Goal: Task Accomplishment & Management: Manage account settings

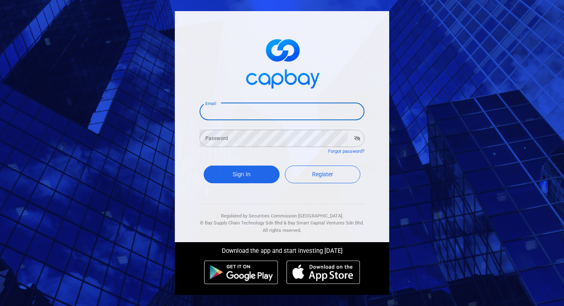
drag, startPoint x: 219, startPoint y: 110, endPoint x: 219, endPoint y: 118, distance: 8.7
click at [219, 110] on input "Email" at bounding box center [282, 111] width 165 height 17
type input "[EMAIL_ADDRESS][DOMAIN_NAME]"
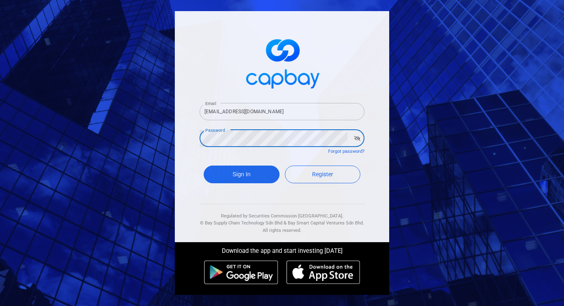
click at [204, 166] on button "Sign In" at bounding box center [242, 175] width 76 height 18
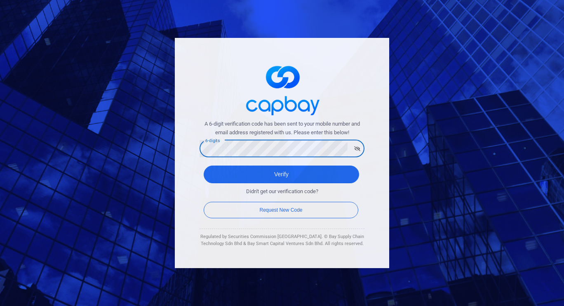
click at [204, 166] on button "Verify" at bounding box center [281, 175] width 155 height 18
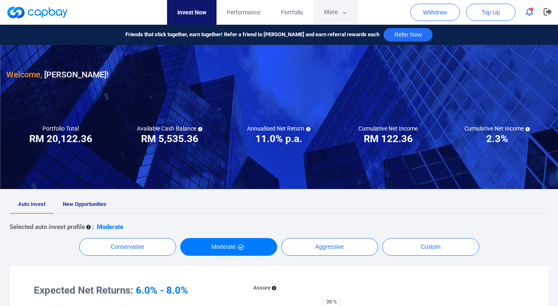
click at [337, 12] on button "More" at bounding box center [335, 12] width 44 height 25
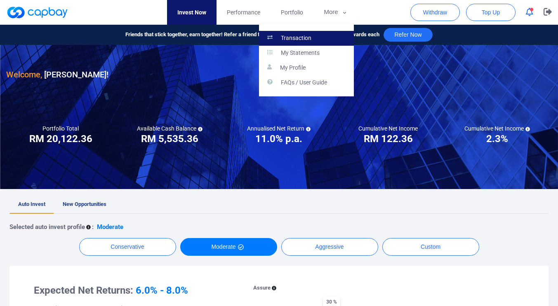
click at [319, 38] on link "Transaction" at bounding box center [306, 38] width 95 height 15
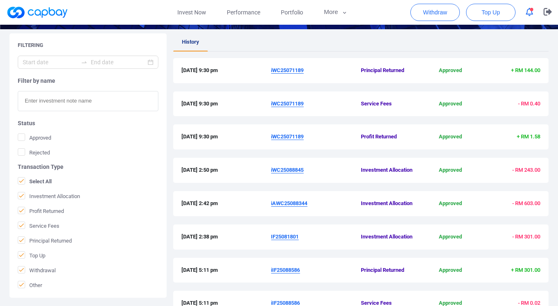
scroll to position [140, 0]
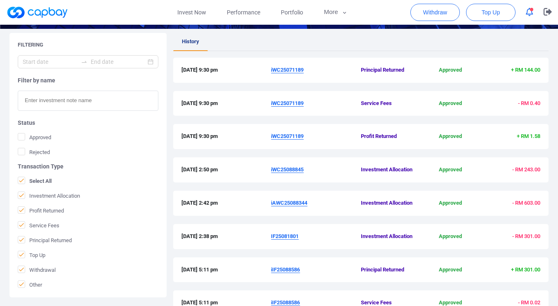
click at [545, 136] on div "[DATE] 9:30 pm iWC25071189 Profit Returned Approved + RM 1.58" at bounding box center [360, 136] width 375 height 25
drag, startPoint x: 287, startPoint y: 108, endPoint x: 271, endPoint y: 108, distance: 16.1
click at [271, 108] on div "[DATE] 9:30 pm iWC25071189 Service Fees Approved - RM 0.40" at bounding box center [360, 103] width 375 height 25
copy div "iWC25071189"
click at [200, 11] on link "Invest Now" at bounding box center [191, 12] width 49 height 25
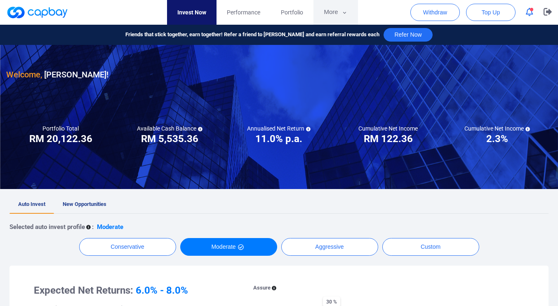
click at [333, 12] on button "More" at bounding box center [335, 12] width 44 height 25
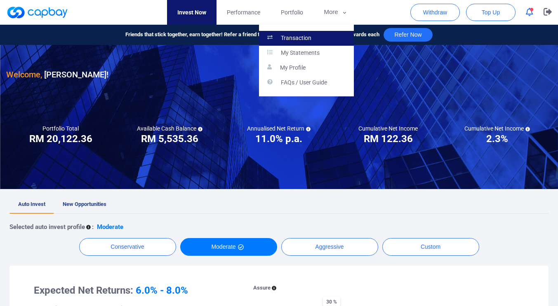
drag, startPoint x: 318, startPoint y: 33, endPoint x: 336, endPoint y: 31, distance: 18.2
click at [318, 33] on link "Transaction" at bounding box center [306, 38] width 95 height 15
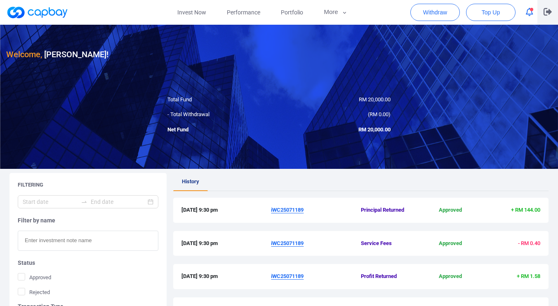
drag, startPoint x: 548, startPoint y: 11, endPoint x: 445, endPoint y: 120, distance: 149.4
click at [475, 25] on div "Invest Now Performance Portfolio More Transaction My Statements My Profile FAQs…" at bounding box center [279, 25] width 558 height 0
click at [285, 6] on link "Portfolio" at bounding box center [292, 12] width 43 height 25
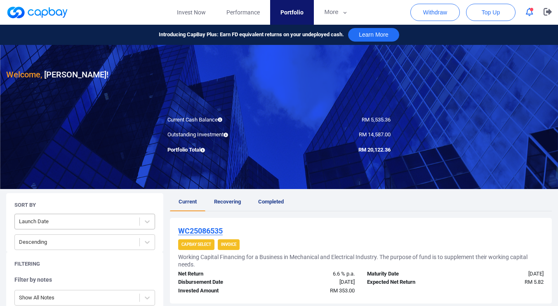
click at [96, 223] on div at bounding box center [77, 222] width 116 height 10
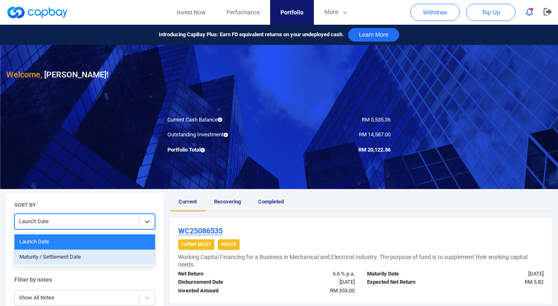
click at [70, 262] on div "Maturity / Settlement Date" at bounding box center [84, 257] width 141 height 15
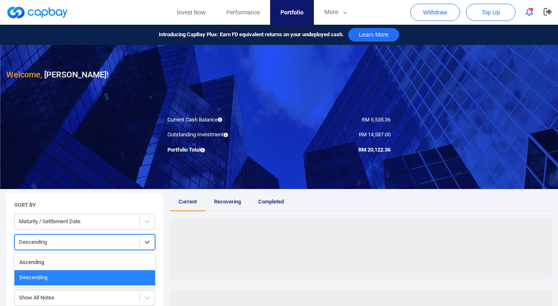
click at [76, 244] on div at bounding box center [77, 243] width 116 height 10
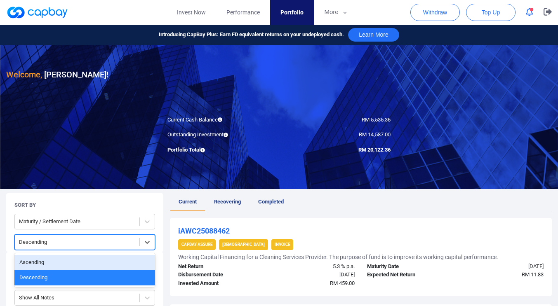
click at [66, 264] on div "Ascending" at bounding box center [84, 262] width 141 height 15
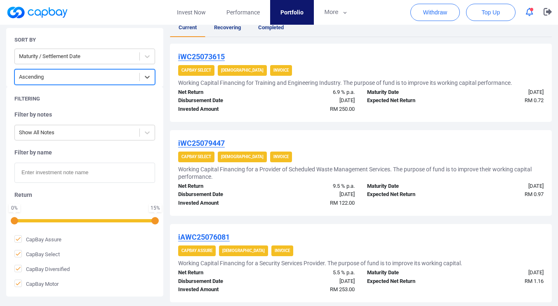
scroll to position [178, 0]
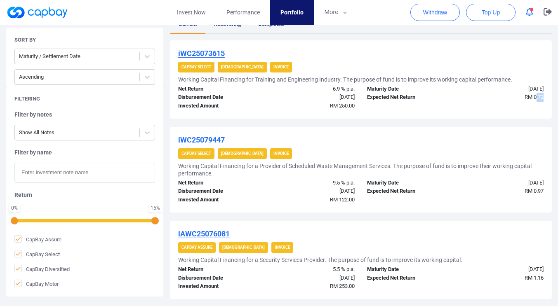
drag, startPoint x: 546, startPoint y: 98, endPoint x: 534, endPoint y: 100, distance: 11.3
click at [534, 100] on div "RM 0.72" at bounding box center [502, 97] width 94 height 9
click at [546, 190] on div "RM 0.97" at bounding box center [502, 191] width 94 height 9
drag, startPoint x: 546, startPoint y: 190, endPoint x: 536, endPoint y: 191, distance: 9.9
click at [536, 191] on div "RM 0.97" at bounding box center [502, 191] width 94 height 9
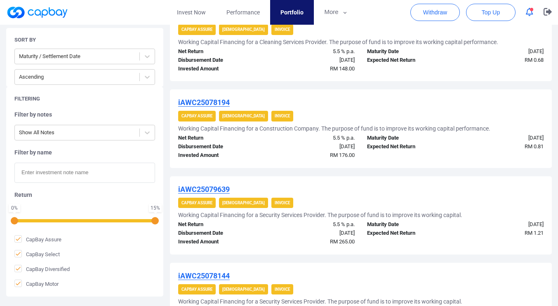
scroll to position [487, 0]
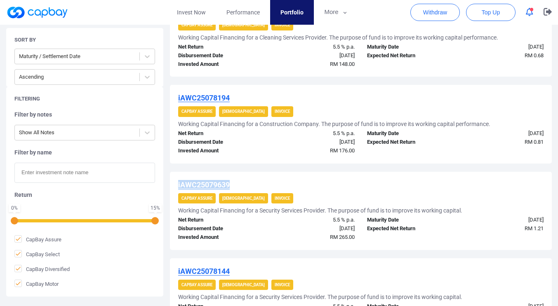
drag, startPoint x: 549, startPoint y: 153, endPoint x: 547, endPoint y: 177, distance: 24.0
click at [547, 177] on div "iWC25073615 CapBay Select Shariah Invoice Working Capital Financing for Trainin…" at bounding box center [361, 174] width 382 height 887
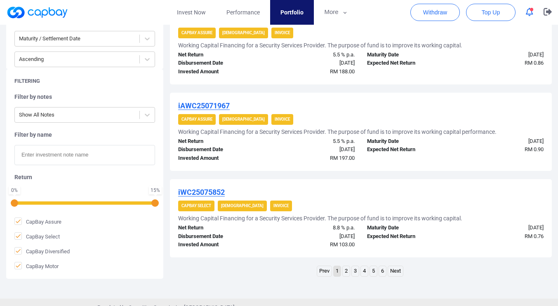
scroll to position [854, 0]
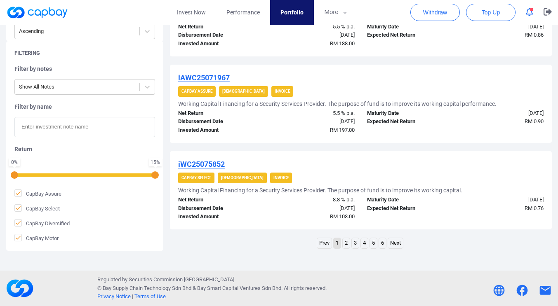
click at [345, 245] on link "2" at bounding box center [346, 243] width 7 height 10
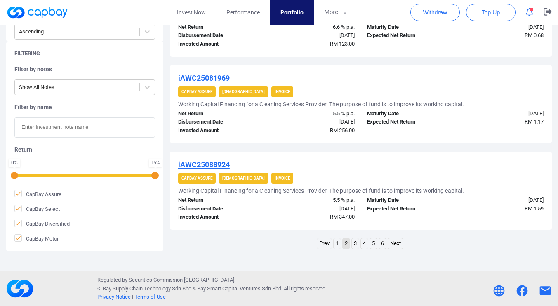
scroll to position [847, 0]
click at [354, 244] on link "3" at bounding box center [355, 243] width 7 height 10
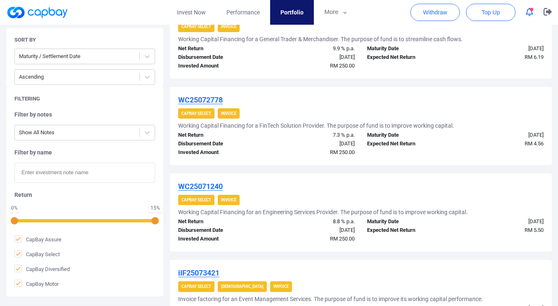
scroll to position [572, 0]
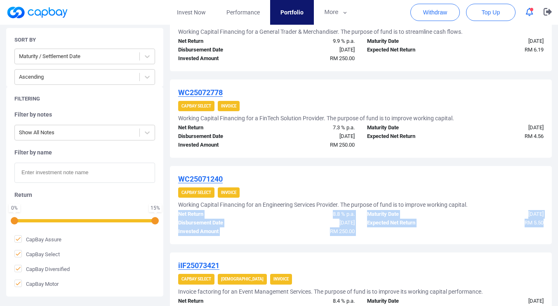
drag, startPoint x: 557, startPoint y: 202, endPoint x: 550, endPoint y: 192, distance: 12.6
click at [556, 235] on div "Sort By Maturity / Settlement Date Ascending Filtering Filter by notes Show All…" at bounding box center [279, 77] width 558 height 912
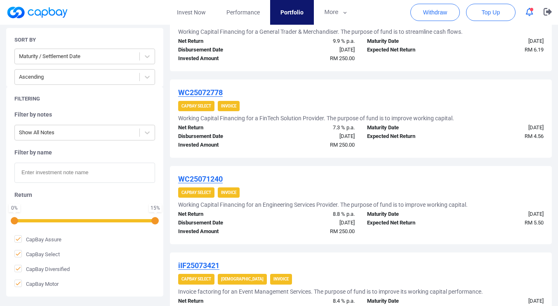
click at [540, 178] on div "WC25071240" at bounding box center [360, 179] width 365 height 10
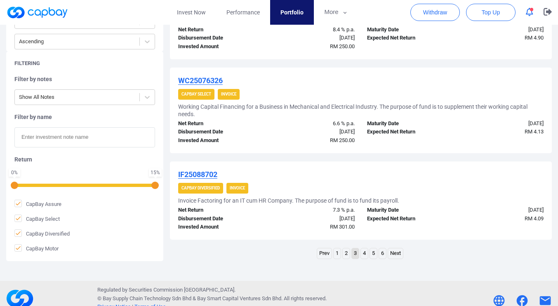
scroll to position [854, 0]
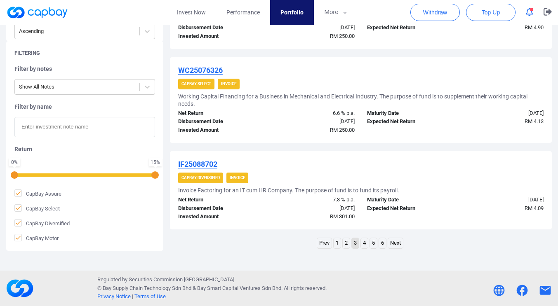
click at [363, 246] on link "4" at bounding box center [364, 243] width 7 height 10
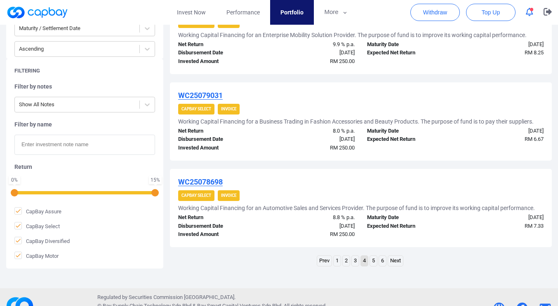
scroll to position [861, 0]
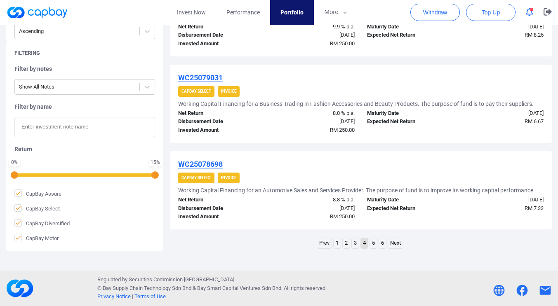
click at [374, 245] on link "5" at bounding box center [373, 243] width 7 height 10
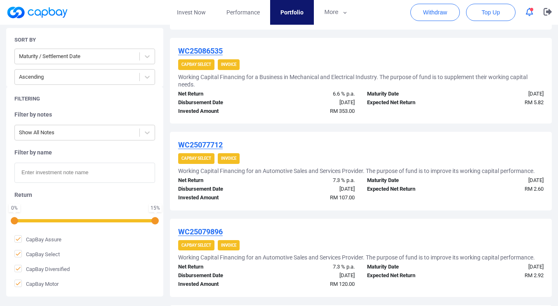
scroll to position [441, 0]
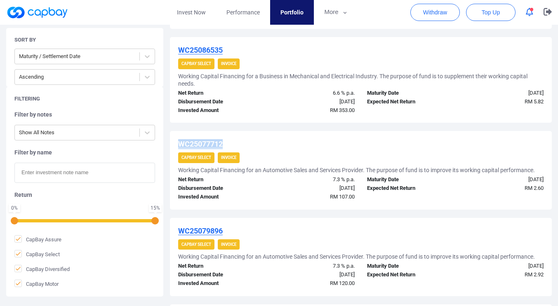
drag, startPoint x: 545, startPoint y: 126, endPoint x: 523, endPoint y: 133, distance: 22.4
click at [542, 137] on div "iIF25074187 CapBay Diversified [DEMOGRAPHIC_DATA] Invoice Invoice Factoring for…" at bounding box center [361, 220] width 382 height 887
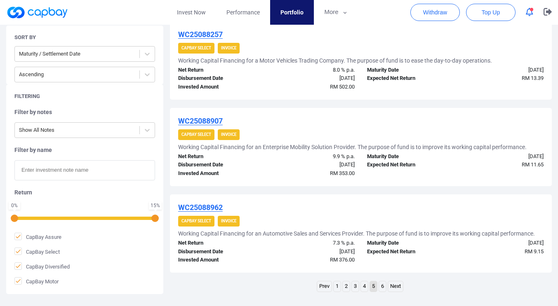
scroll to position [854, 0]
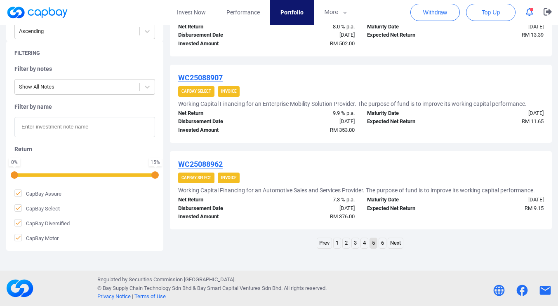
click at [383, 245] on link "6" at bounding box center [382, 243] width 7 height 10
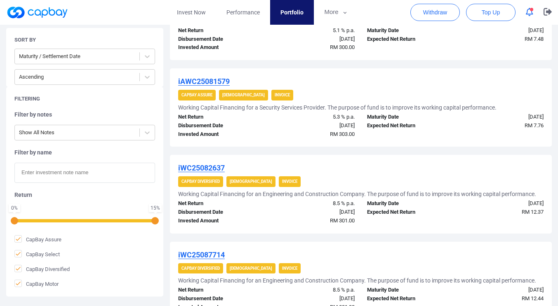
scroll to position [410, 0]
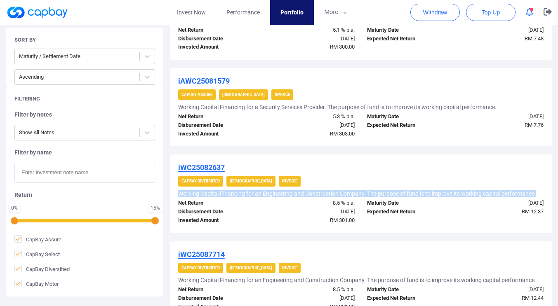
drag, startPoint x: 555, startPoint y: 175, endPoint x: 552, endPoint y: 188, distance: 13.6
click at [552, 188] on div "Sort By Maturity / Settlement Date Ascending Filtering Filter by notes Show All…" at bounding box center [279, 106] width 558 height 645
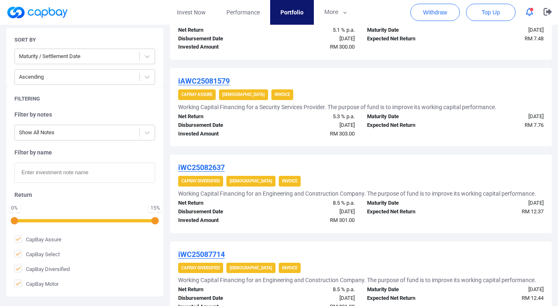
click at [552, 188] on div "Sort By Maturity / Settlement Date Ascending Filtering Filter by notes Show All…" at bounding box center [279, 106] width 558 height 645
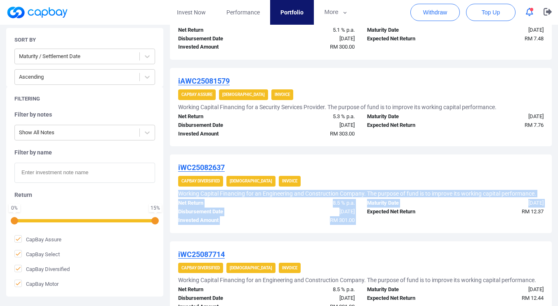
drag, startPoint x: 552, startPoint y: 188, endPoint x: 548, endPoint y: 204, distance: 16.0
click at [549, 204] on div "Sort By Maturity / Settlement Date Ascending Filtering Filter by notes Show All…" at bounding box center [279, 106] width 558 height 645
click at [548, 205] on div "[DATE]" at bounding box center [502, 203] width 94 height 9
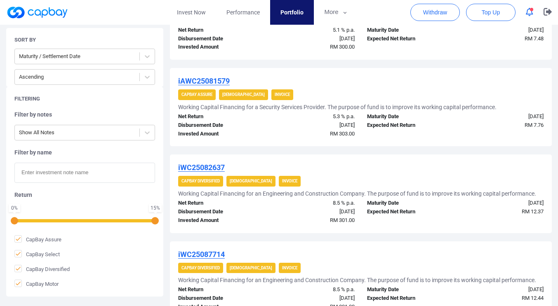
click at [553, 169] on div "Sort By Maturity / Settlement Date Ascending Filtering Filter by notes Show All…" at bounding box center [279, 106] width 558 height 645
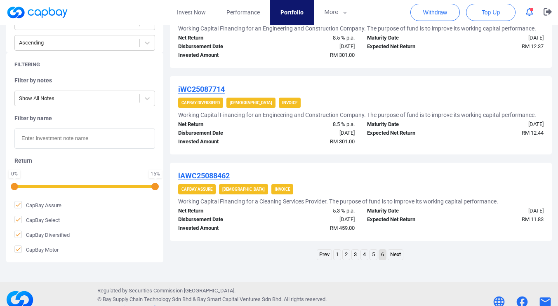
scroll to position [586, 0]
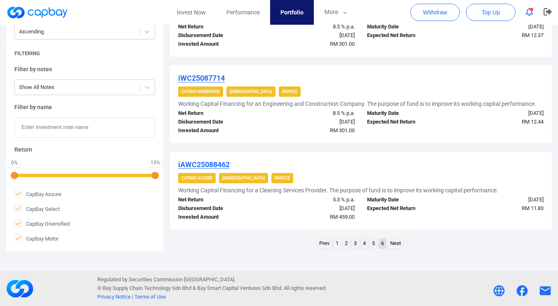
click at [394, 244] on link "Next" at bounding box center [395, 244] width 15 height 10
click at [530, 9] on span "button" at bounding box center [531, 9] width 3 height 3
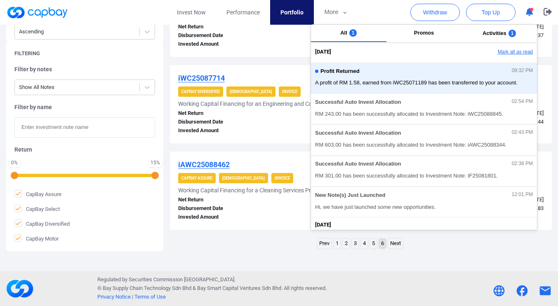
click at [508, 51] on button "Mark all as read" at bounding box center [492, 52] width 89 height 14
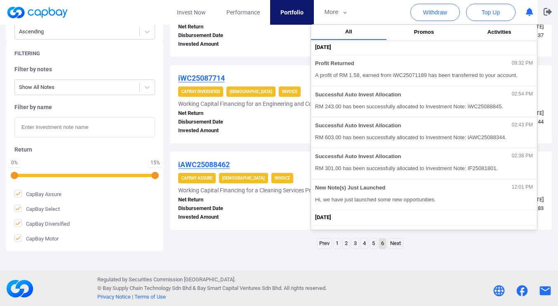
click at [548, 12] on icon "button" at bounding box center [547, 11] width 8 height 7
